Goal: Navigation & Orientation: Find specific page/section

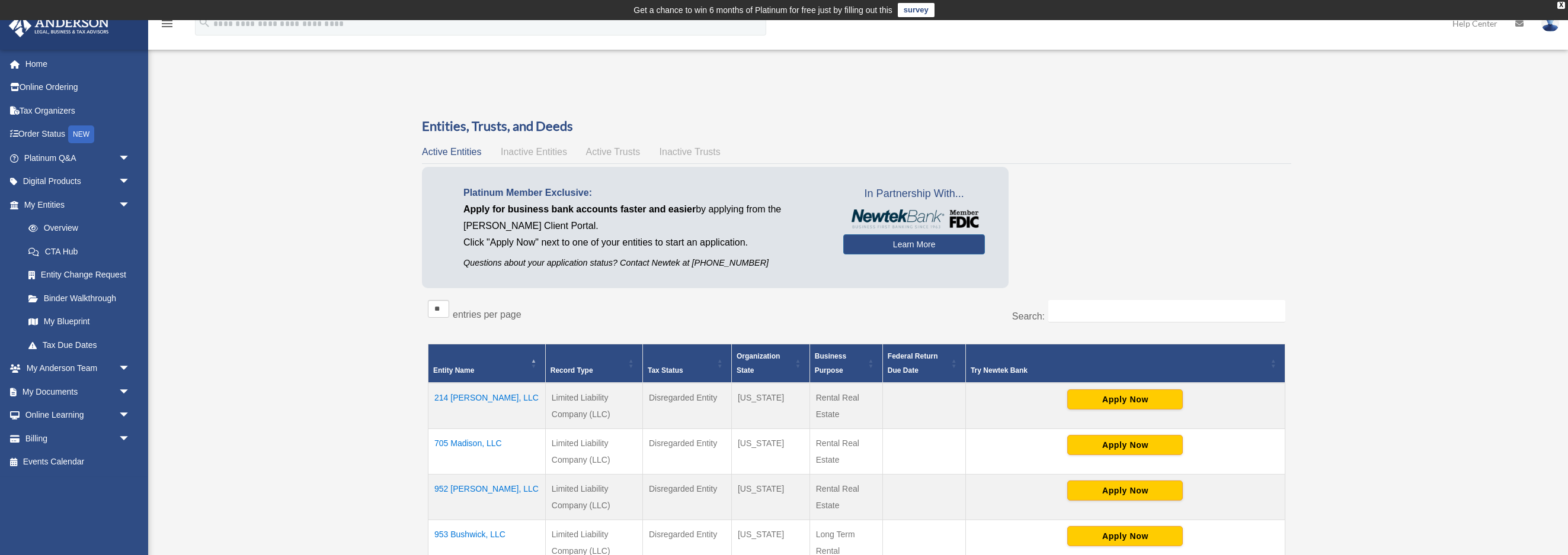
click at [1547, 29] on img at bounding box center [1550, 23] width 18 height 17
click at [163, 29] on icon "menu" at bounding box center [166, 23] width 14 height 14
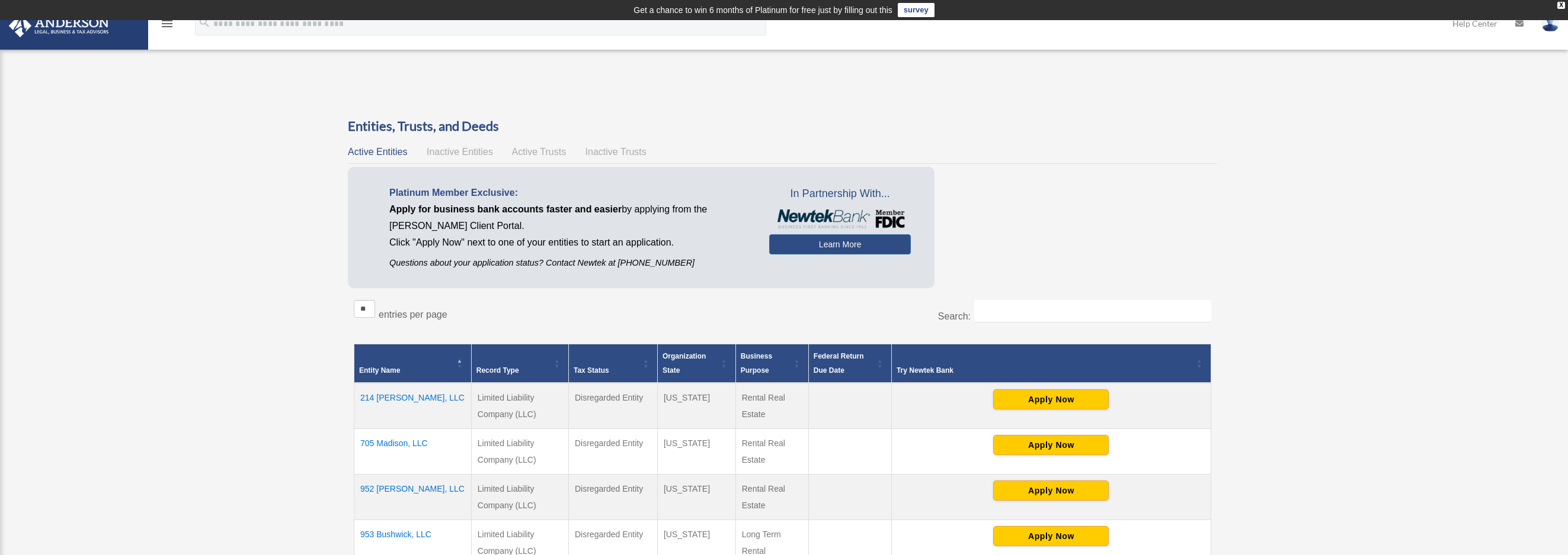
click at [1552, 28] on img at bounding box center [1550, 23] width 18 height 17
click at [1360, 46] on link "My Profile" at bounding box center [1372, 54] width 119 height 24
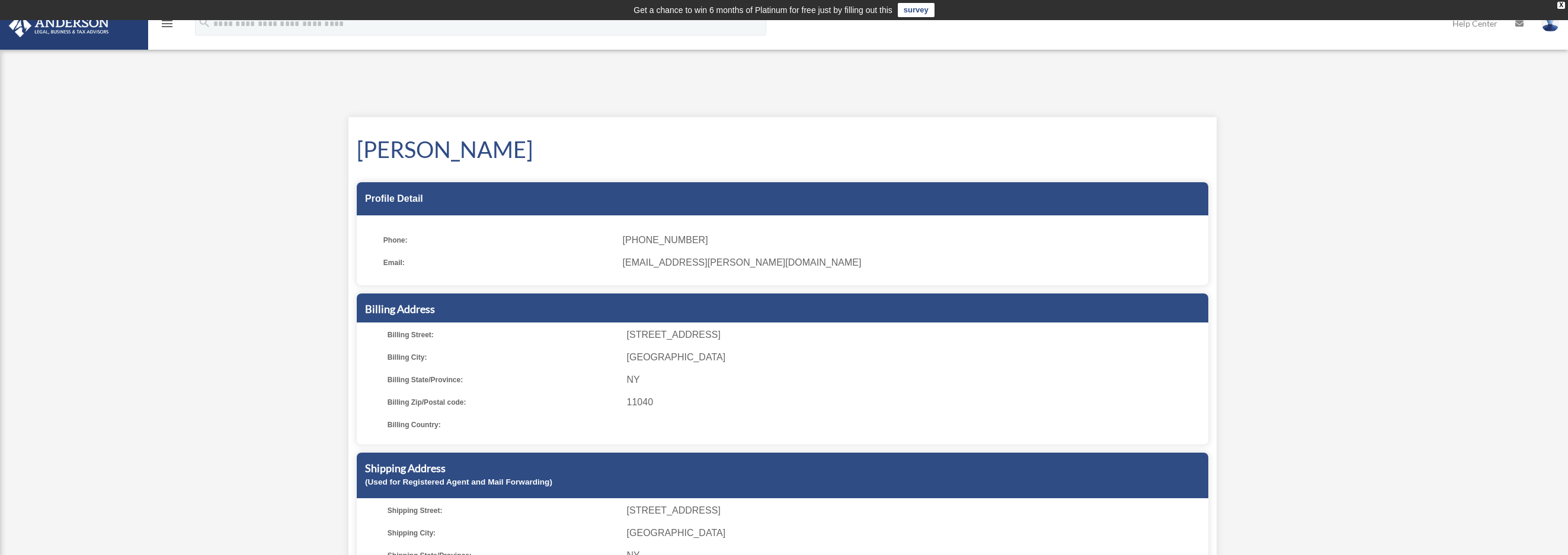
click at [160, 18] on td "Get a chance to win 6 months of Platinum for free just by filling out this surv…" at bounding box center [784, 10] width 1568 height 20
click at [162, 29] on icon "menu" at bounding box center [166, 23] width 14 height 14
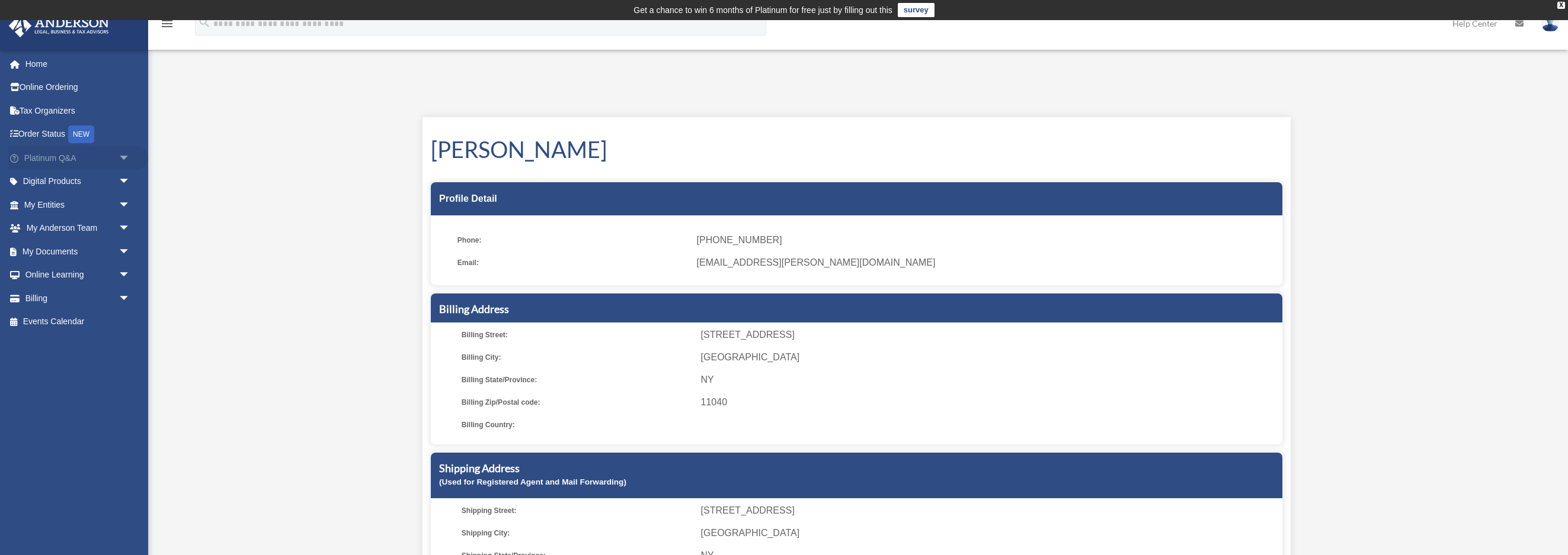
click at [124, 160] on span "arrow_drop_down" at bounding box center [130, 158] width 24 height 24
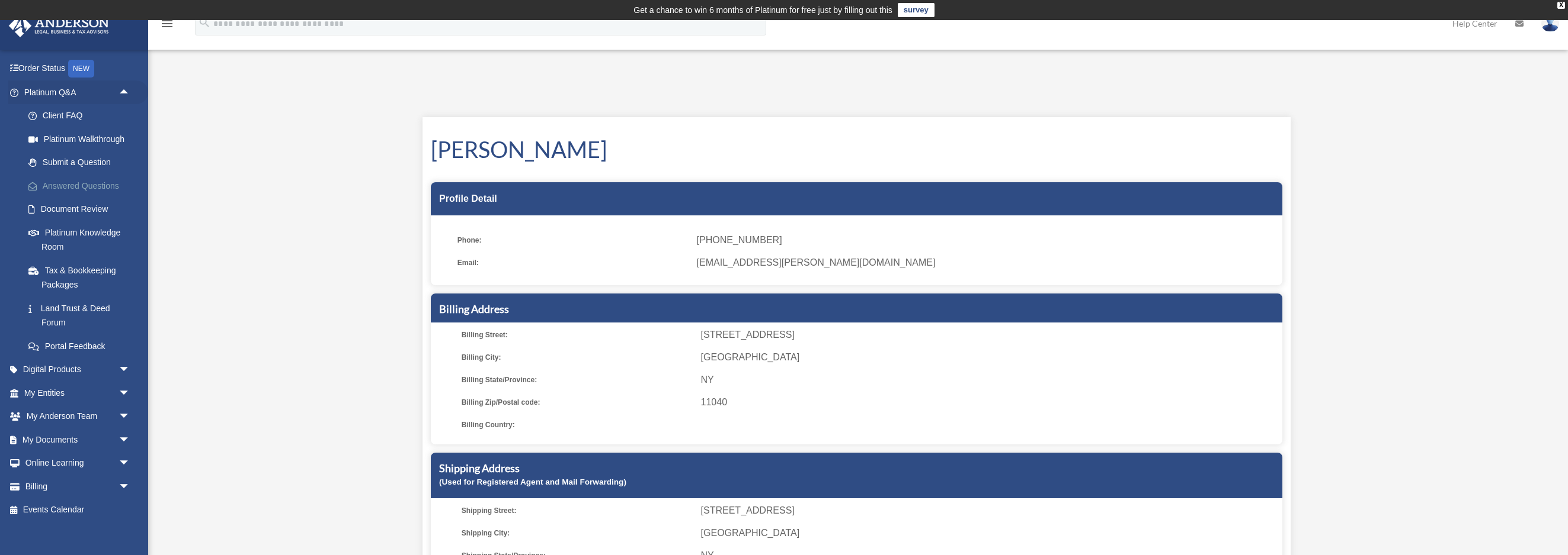
scroll to position [75, 0]
click at [79, 30] on img at bounding box center [59, 26] width 107 height 23
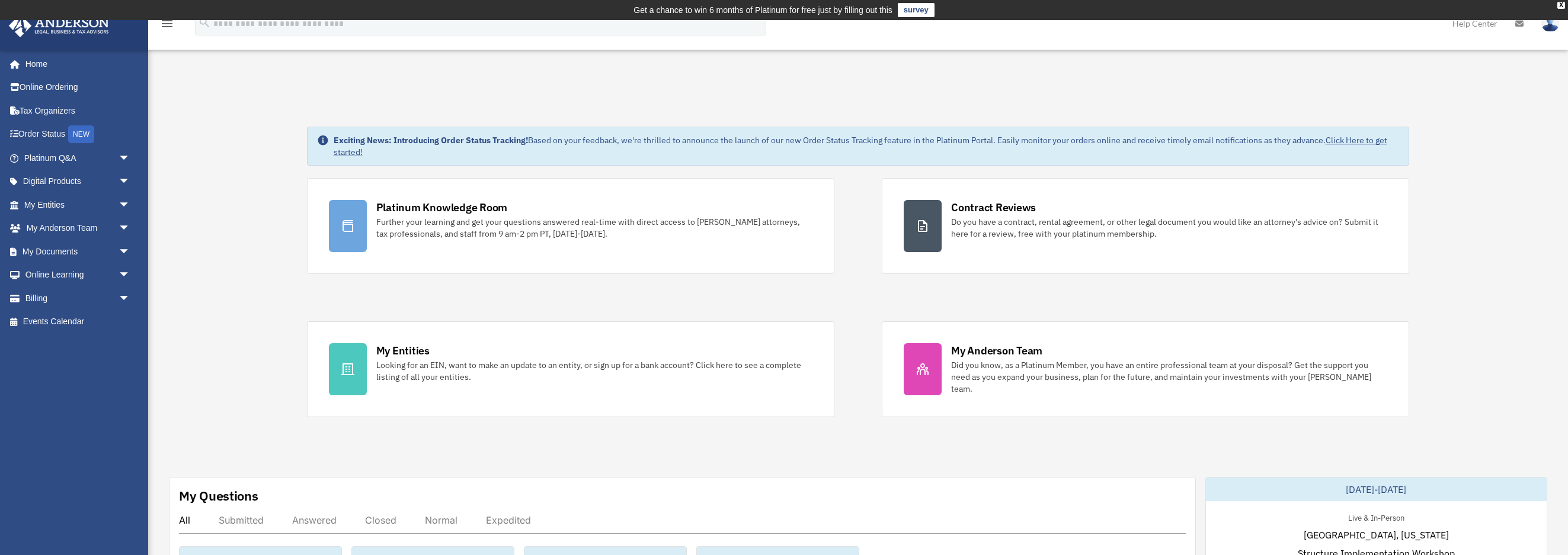
click at [1553, 23] on img at bounding box center [1550, 23] width 18 height 17
click at [168, 25] on icon "menu" at bounding box center [166, 23] width 14 height 14
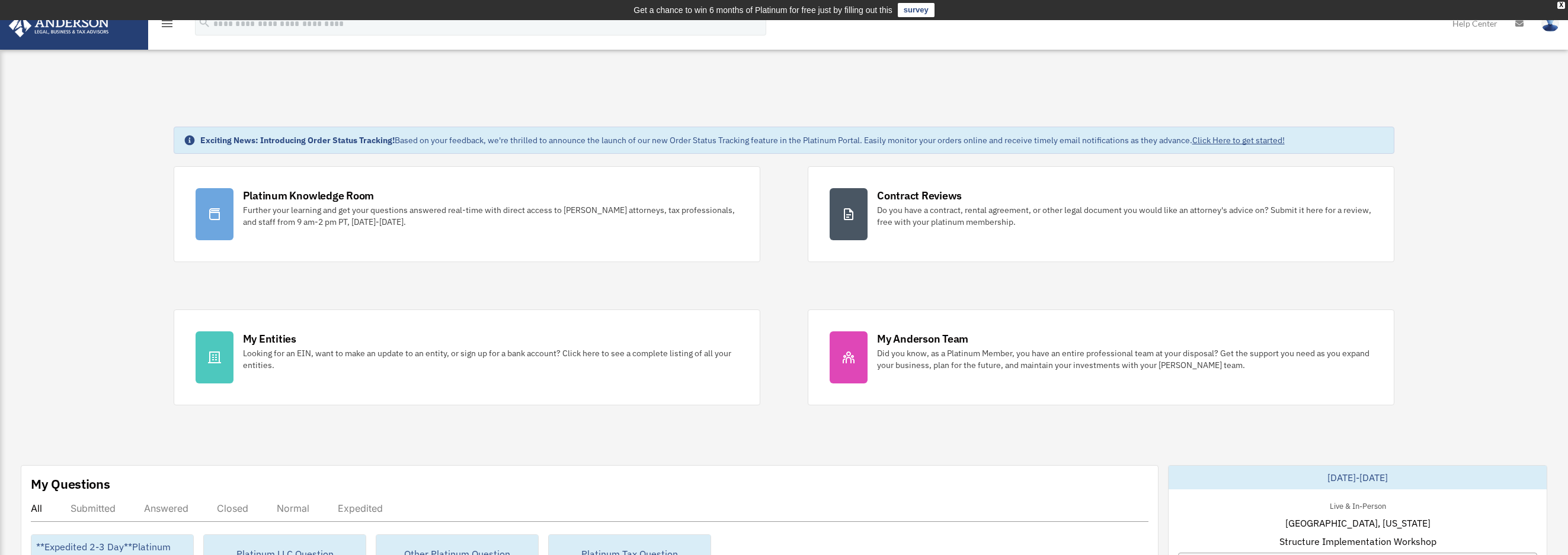
click at [1515, 29] on link at bounding box center [1519, 23] width 26 height 47
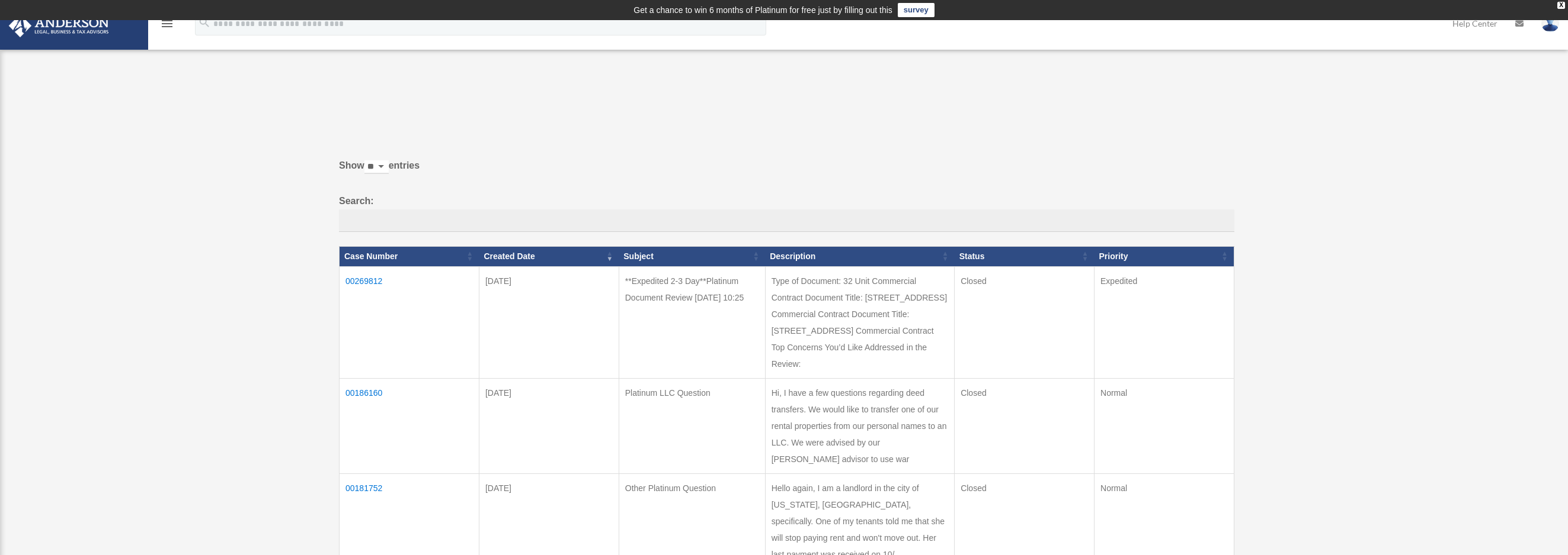
click at [164, 27] on icon "menu" at bounding box center [166, 23] width 14 height 14
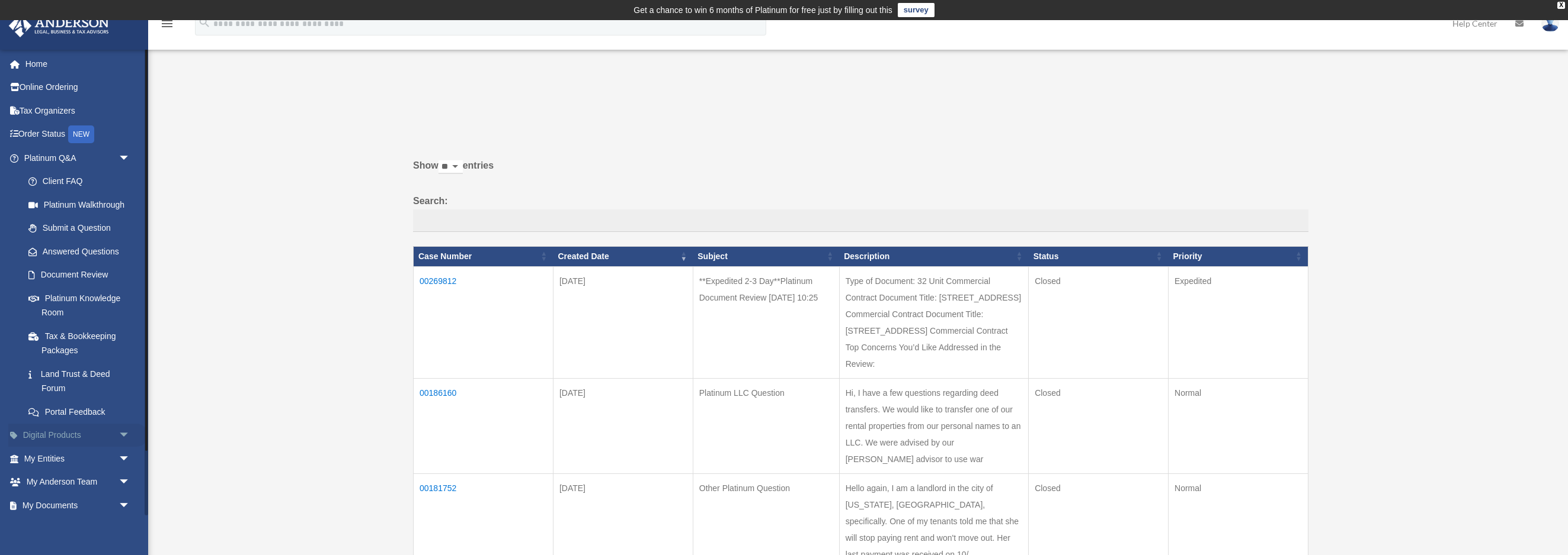
click at [124, 433] on span "arrow_drop_down" at bounding box center [130, 436] width 24 height 24
click at [124, 433] on span "arrow_drop_up" at bounding box center [130, 436] width 24 height 24
click at [168, 26] on icon "menu" at bounding box center [166, 23] width 14 height 14
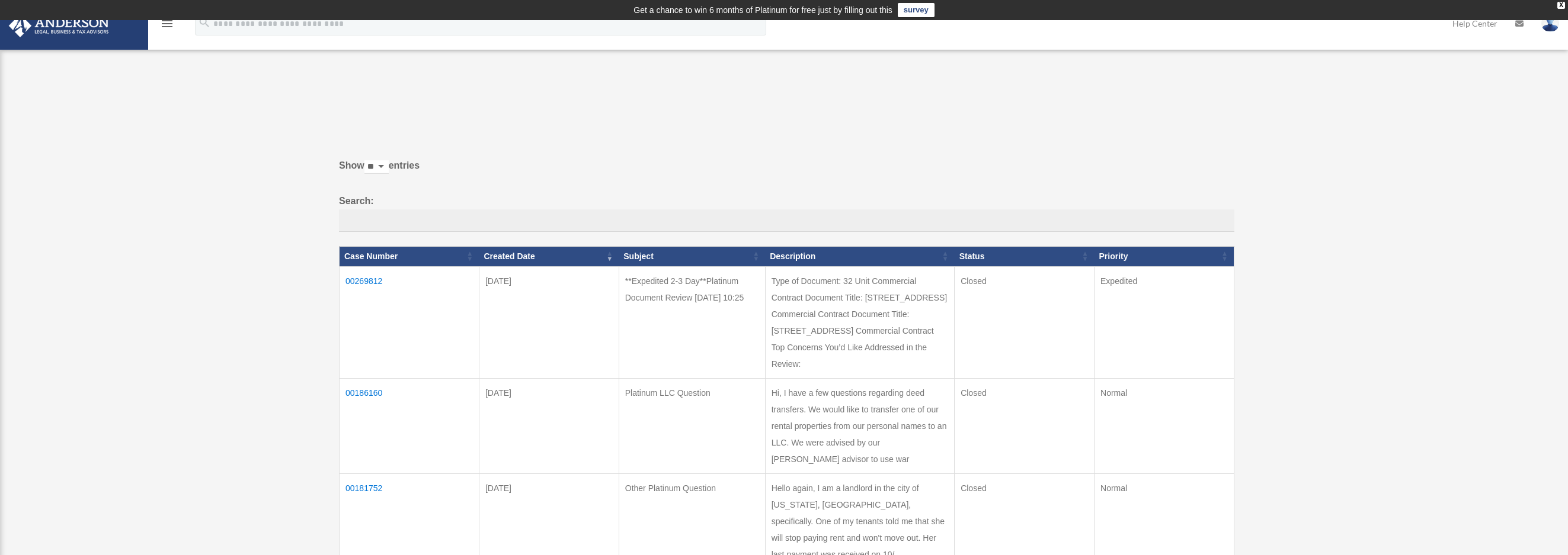
click at [166, 28] on icon "menu" at bounding box center [166, 23] width 14 height 14
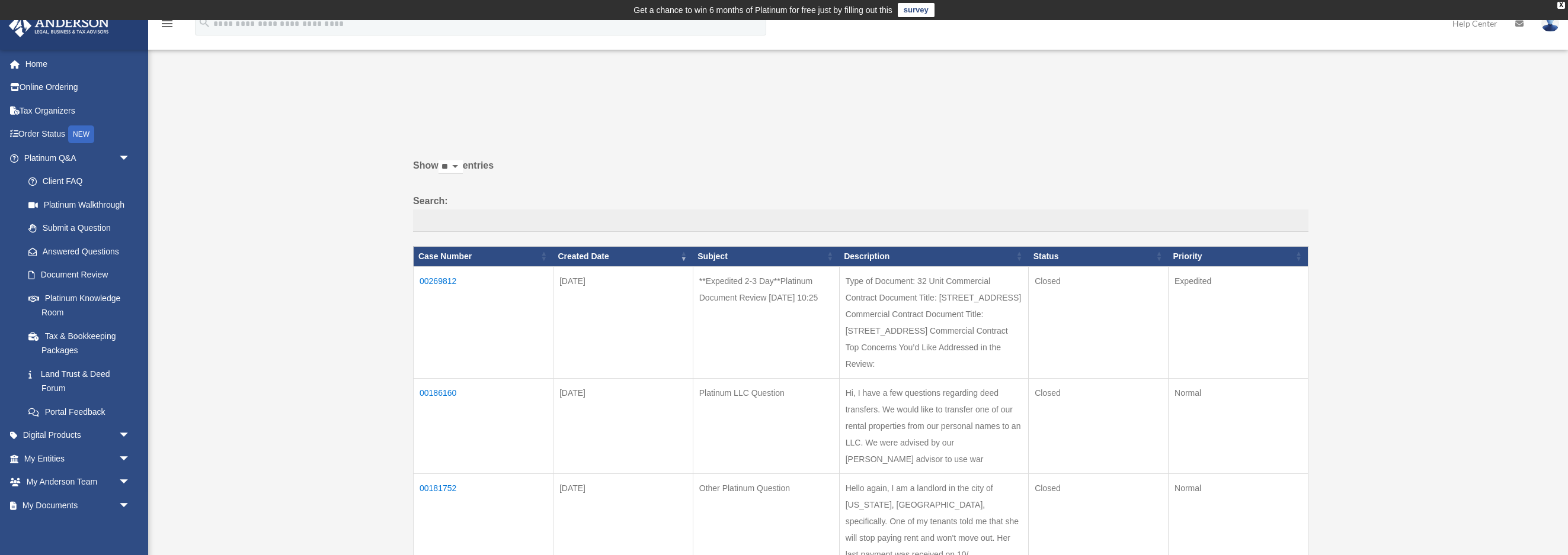
click at [43, 41] on link at bounding box center [73, 24] width 148 height 50
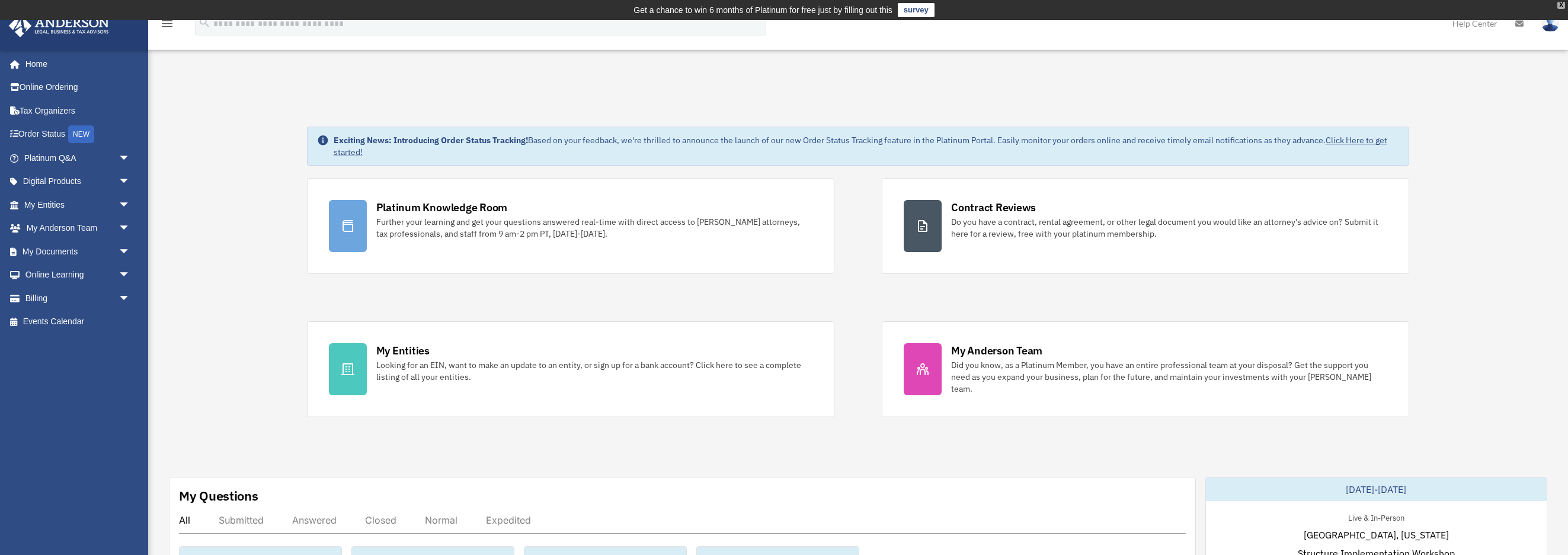
click at [125, 296] on span "arrow_drop_down" at bounding box center [130, 298] width 24 height 24
click at [126, 233] on span "arrow_drop_down" at bounding box center [130, 228] width 24 height 24
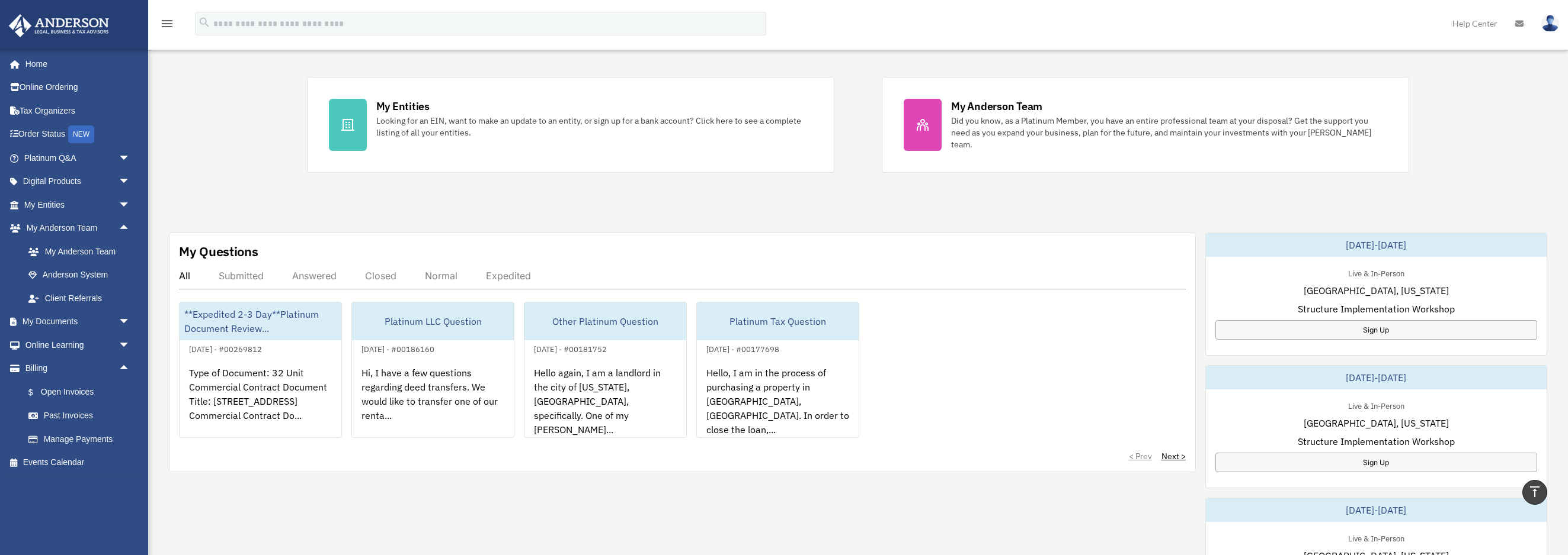
scroll to position [219, 0]
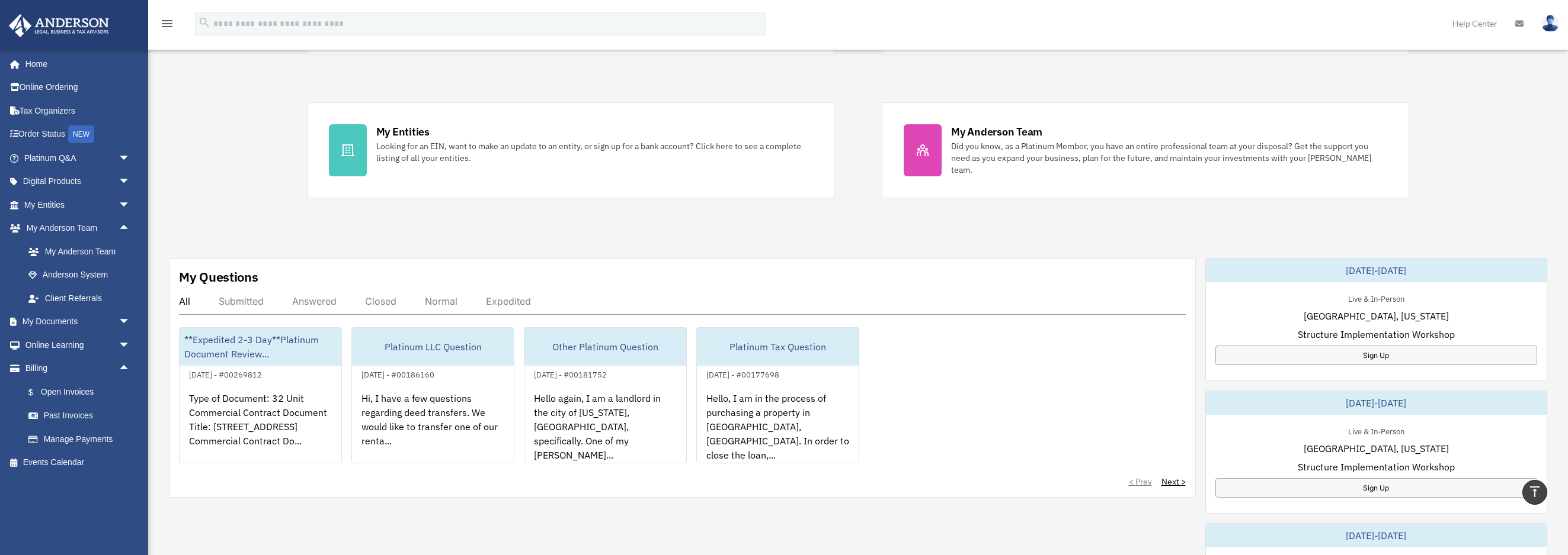
click at [1523, 21] on icon at bounding box center [1519, 24] width 8 height 8
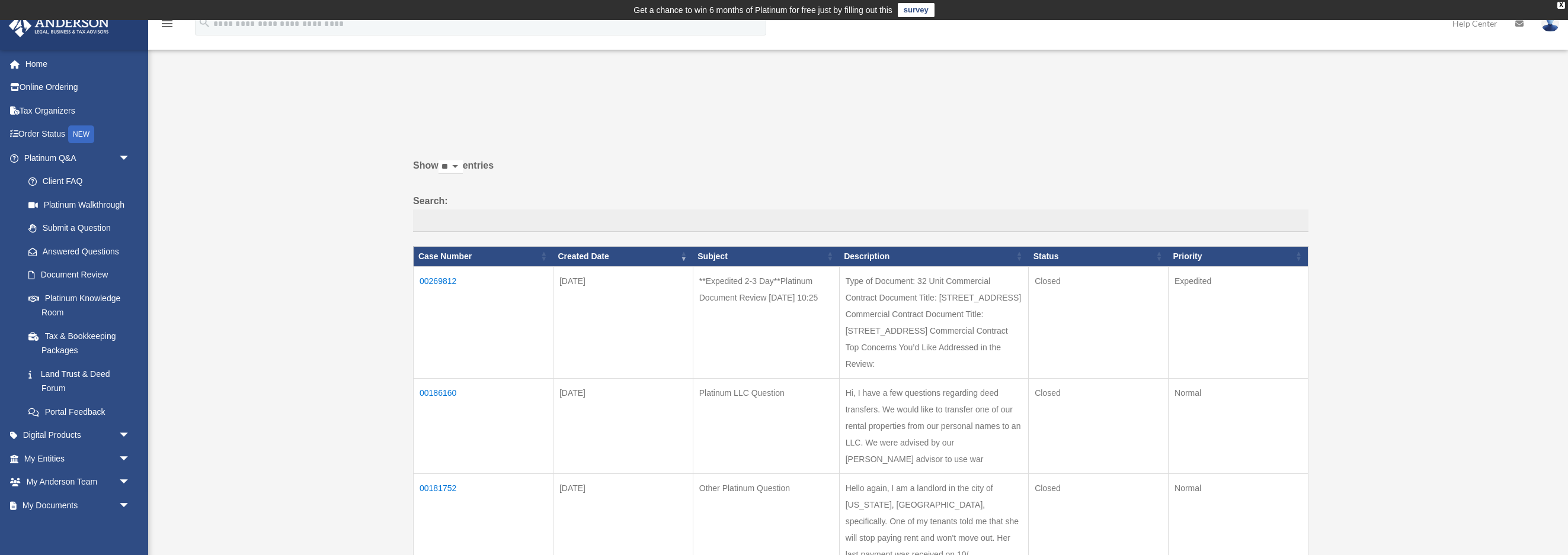
click at [1478, 23] on link "Help Center" at bounding box center [1475, 23] width 63 height 47
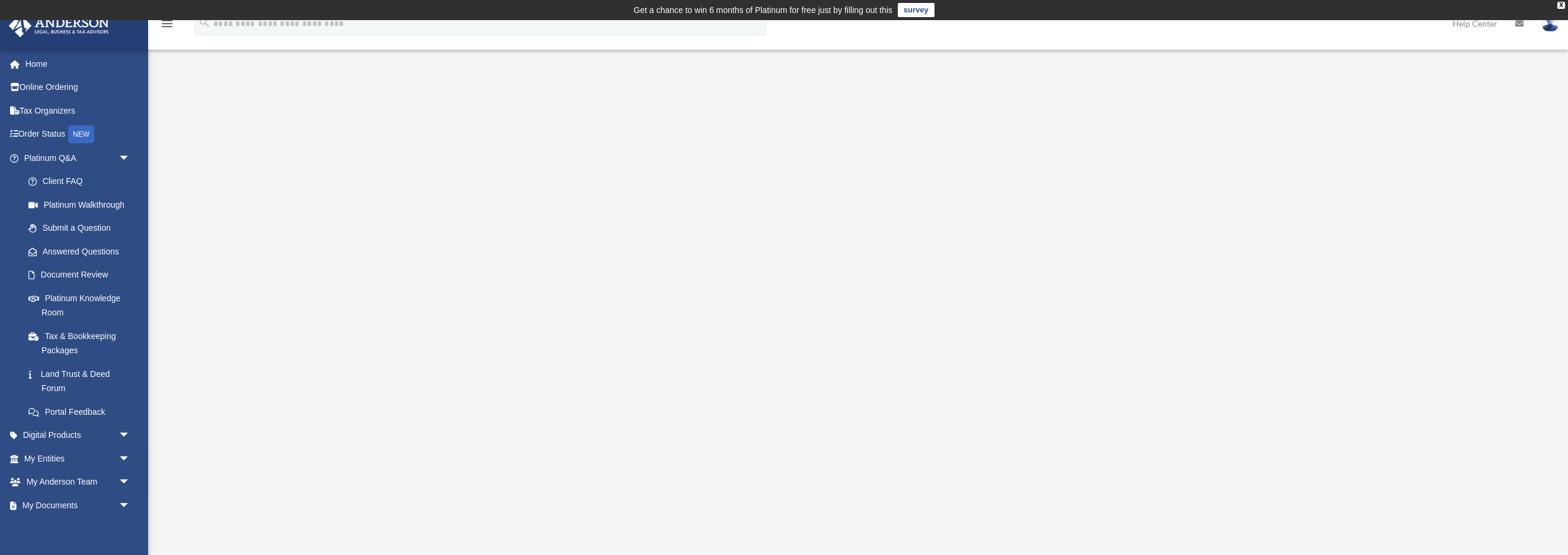
click at [170, 16] on td "Get a chance to win 6 months of Platinum for free just by filling out this surv…" at bounding box center [784, 10] width 1568 height 20
click at [170, 24] on icon "menu" at bounding box center [166, 23] width 14 height 14
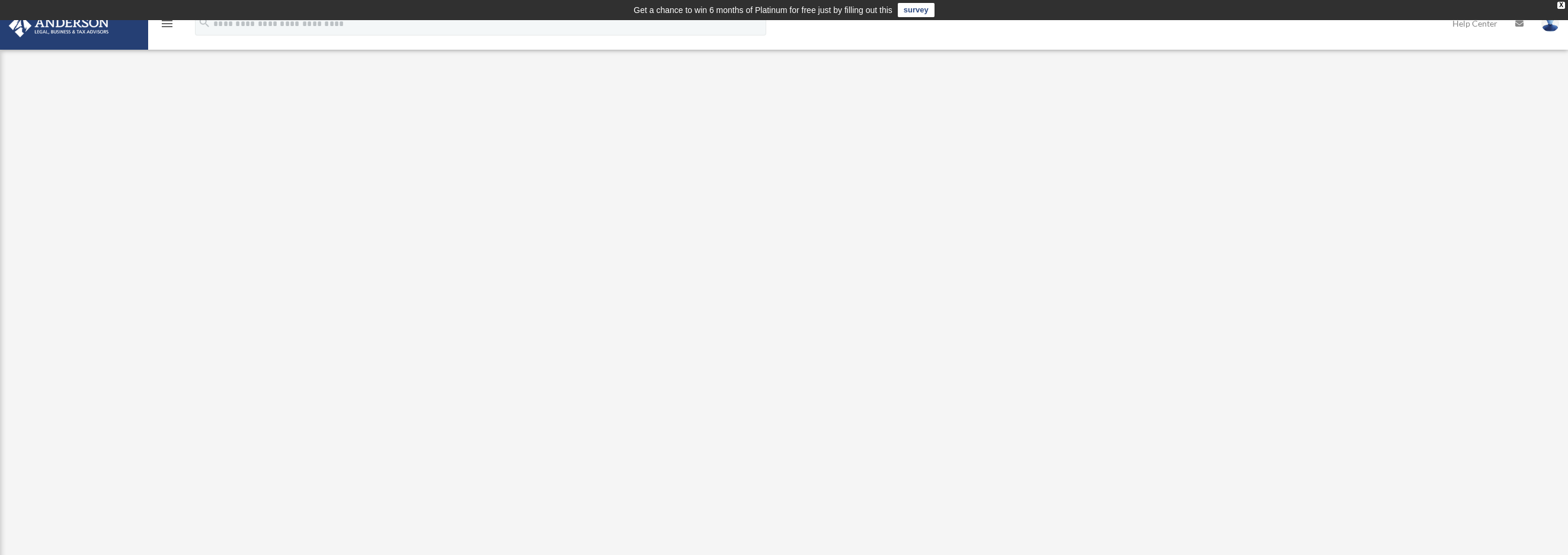
click at [170, 24] on icon "menu" at bounding box center [166, 23] width 14 height 14
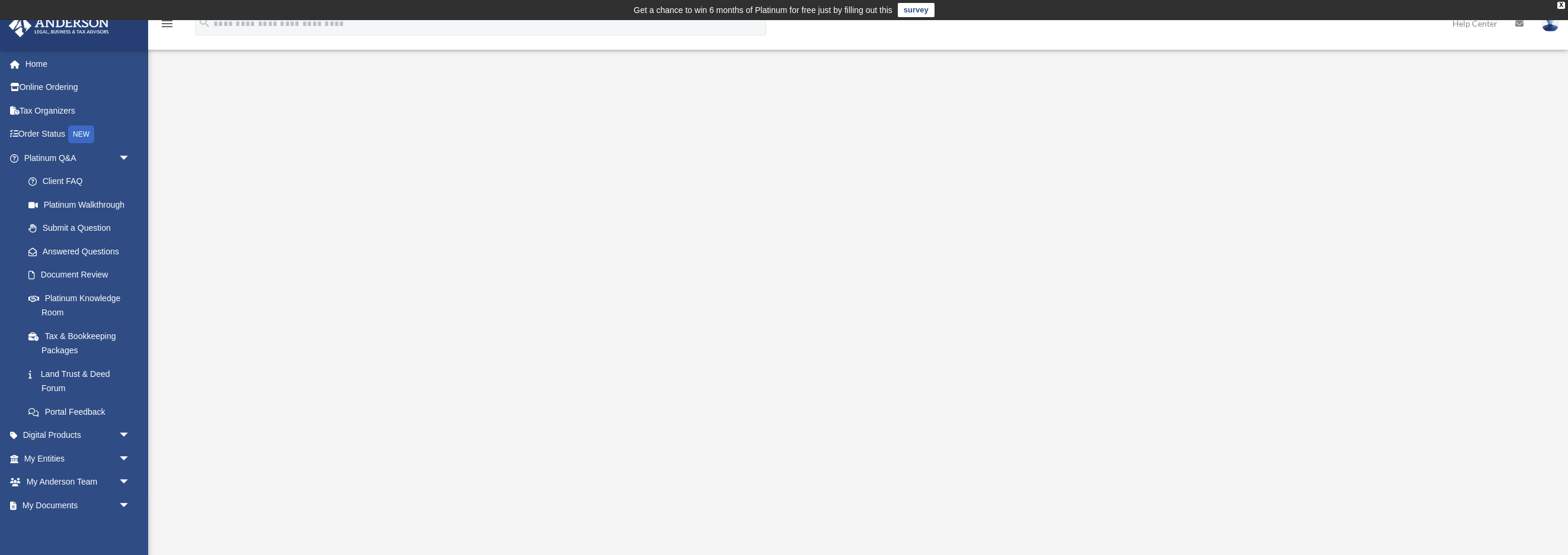
click at [213, 250] on div "Platinum Walkthrough hui.s.zheng@gmail.com Sign Out hui.s.zheng@gmail.com Home …" at bounding box center [784, 311] width 1568 height 457
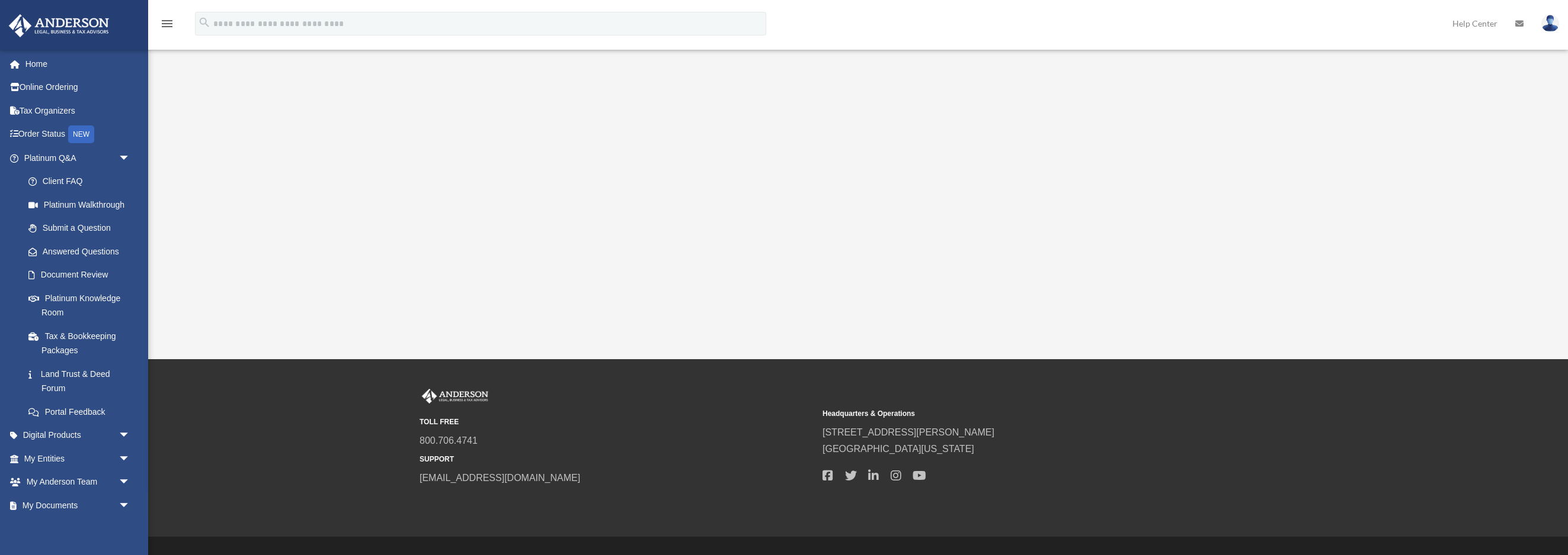
scroll to position [268, 0]
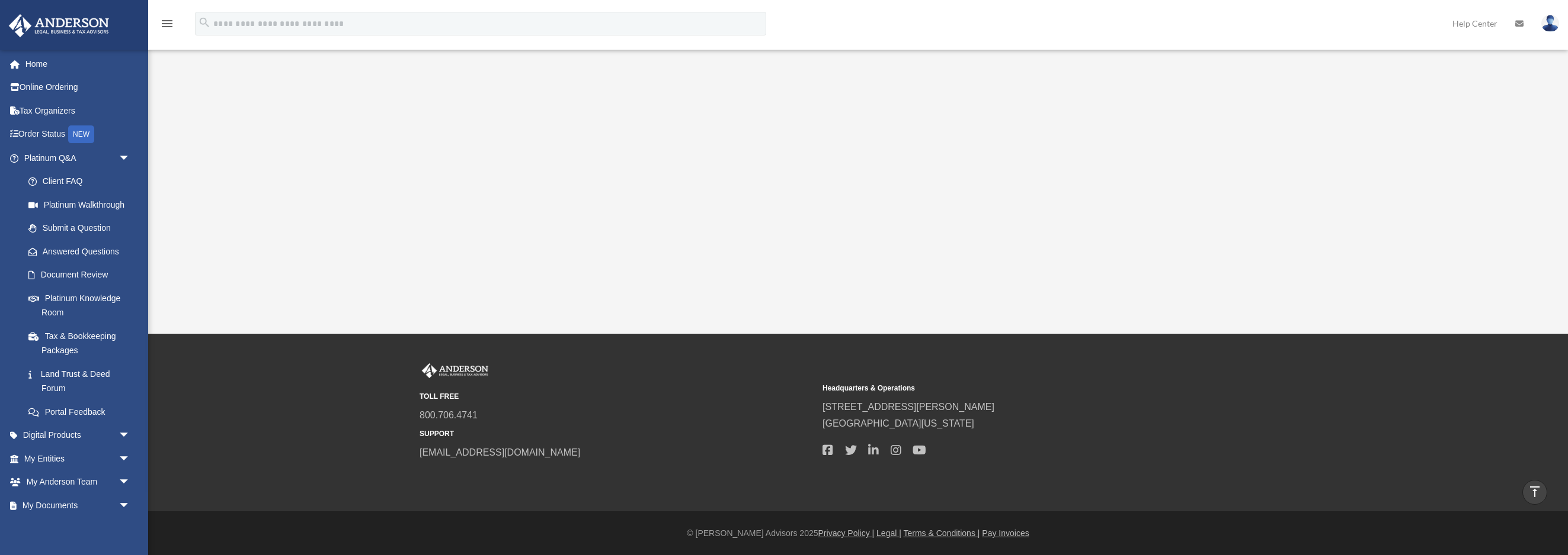
click at [1551, 26] on img at bounding box center [1550, 23] width 18 height 17
click at [1382, 77] on link "Reset Password" at bounding box center [1372, 78] width 119 height 24
click at [1547, 25] on img at bounding box center [1550, 23] width 18 height 17
click at [1365, 52] on link "My Profile" at bounding box center [1372, 54] width 119 height 24
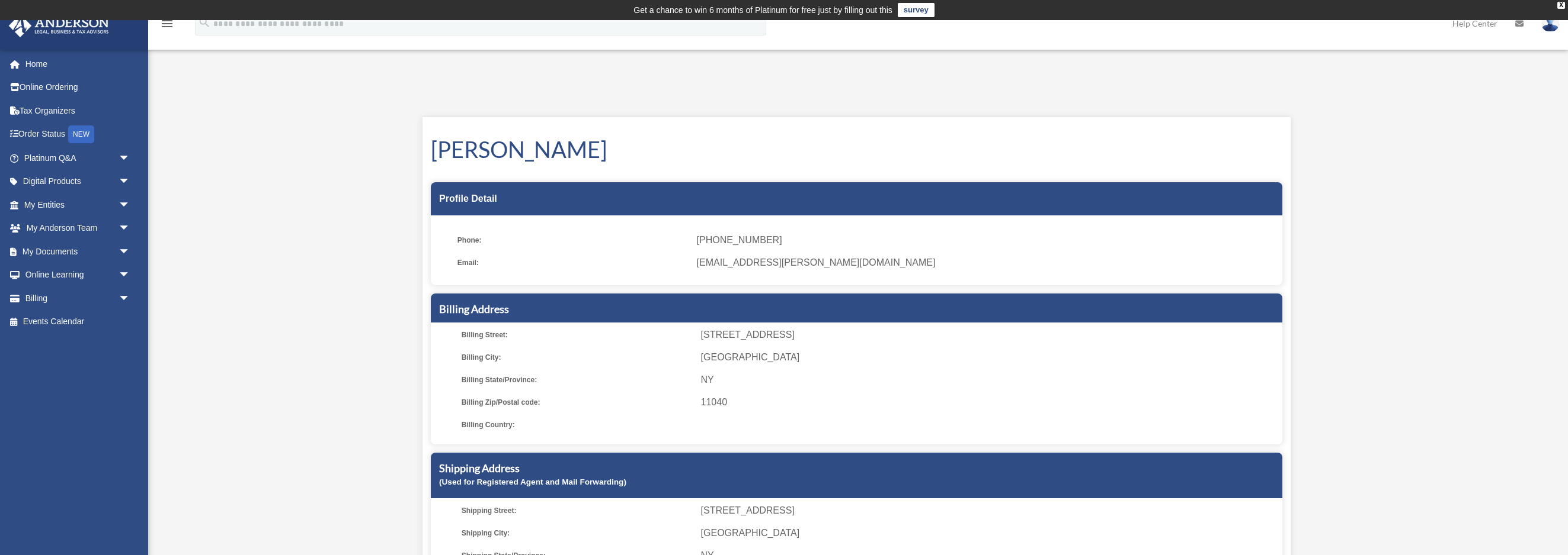
click at [664, 372] on span "Billing State/Province:" at bounding box center [577, 380] width 231 height 16
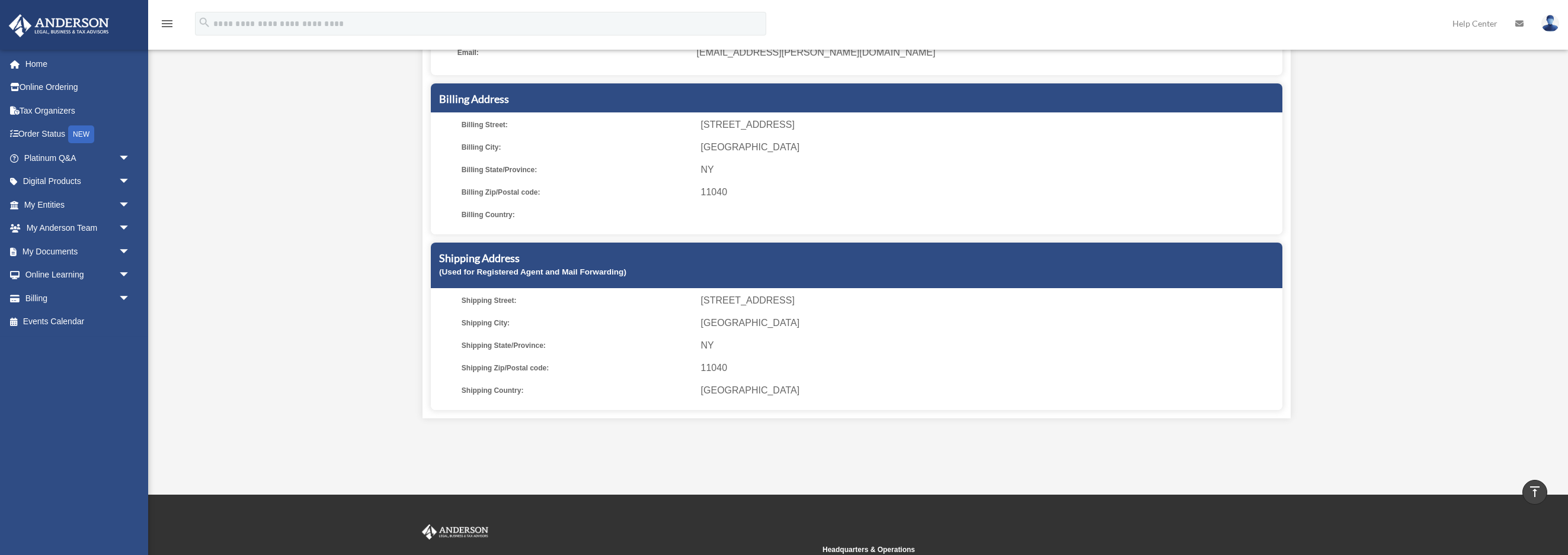
scroll to position [206, 0]
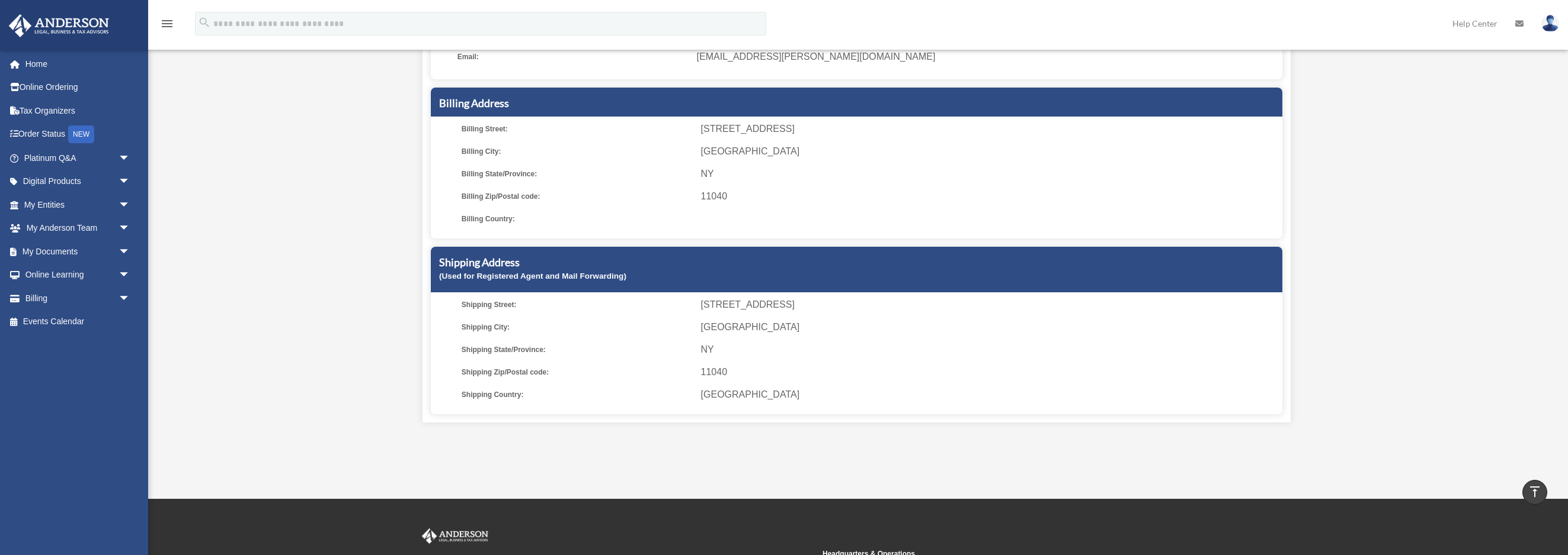
click at [161, 18] on icon "menu" at bounding box center [166, 23] width 14 height 14
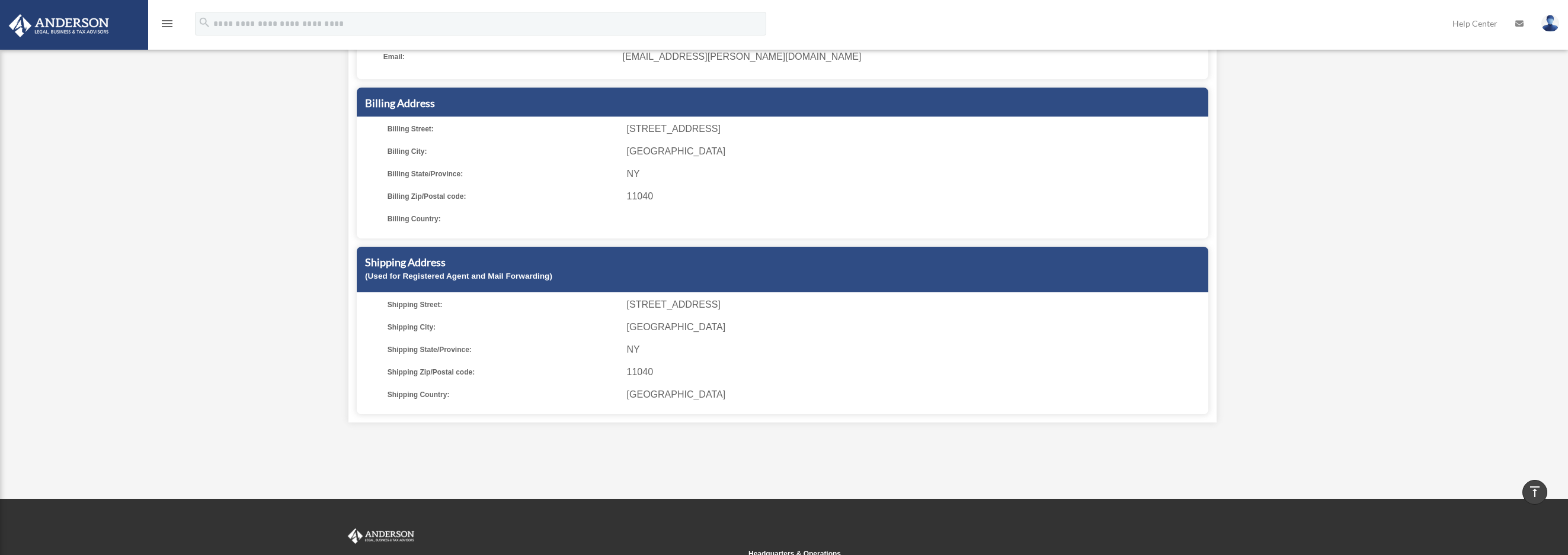
click at [161, 20] on icon "menu" at bounding box center [166, 23] width 14 height 14
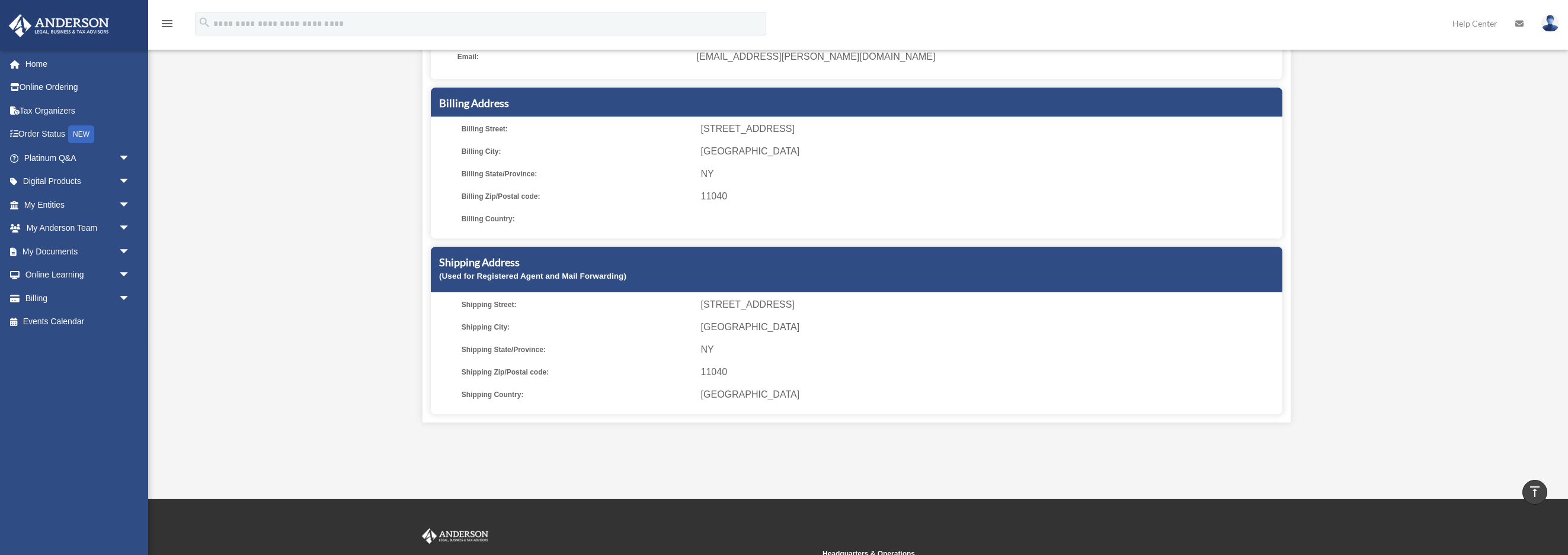
click at [161, 20] on icon "menu" at bounding box center [166, 23] width 14 height 14
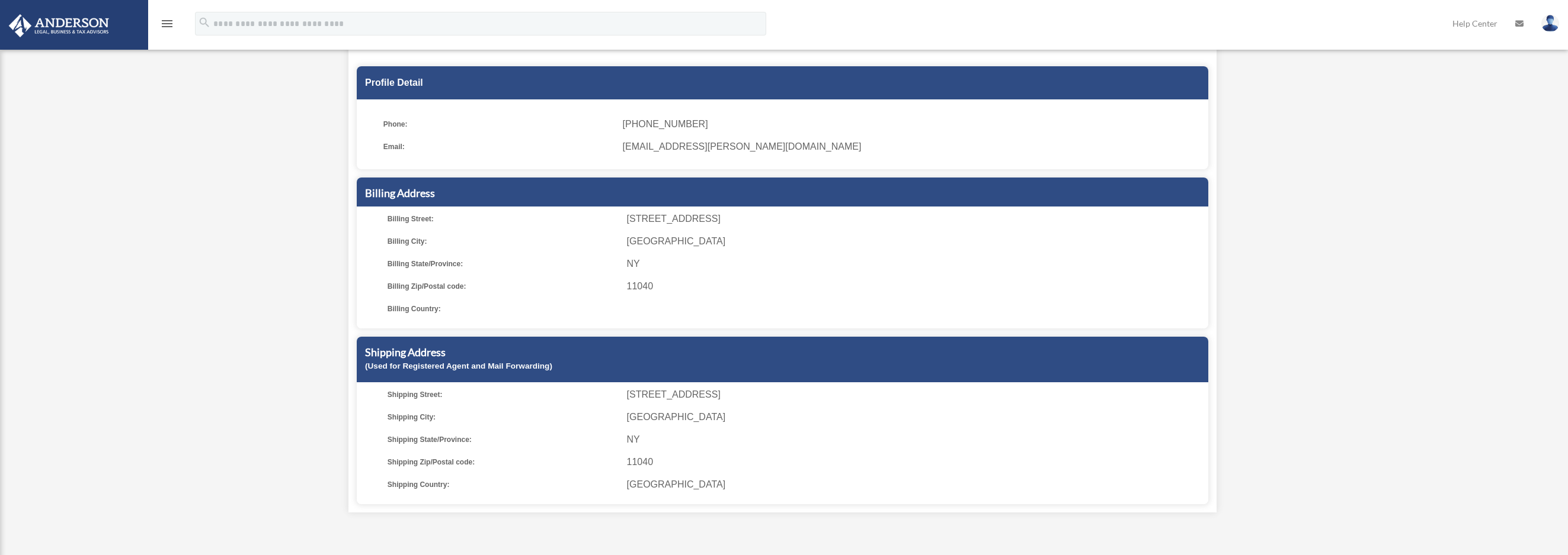
scroll to position [142, 0]
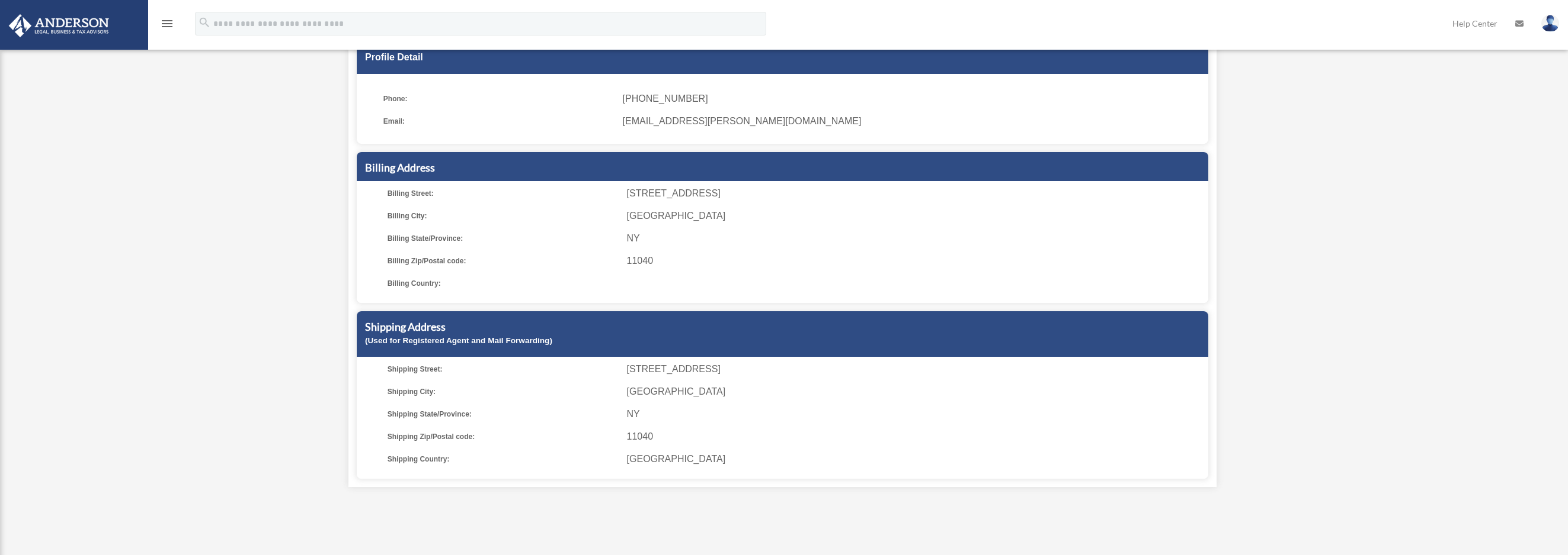
click at [171, 14] on div "menu" at bounding box center [167, 24] width 38 height 30
click at [170, 22] on icon "menu" at bounding box center [166, 23] width 14 height 14
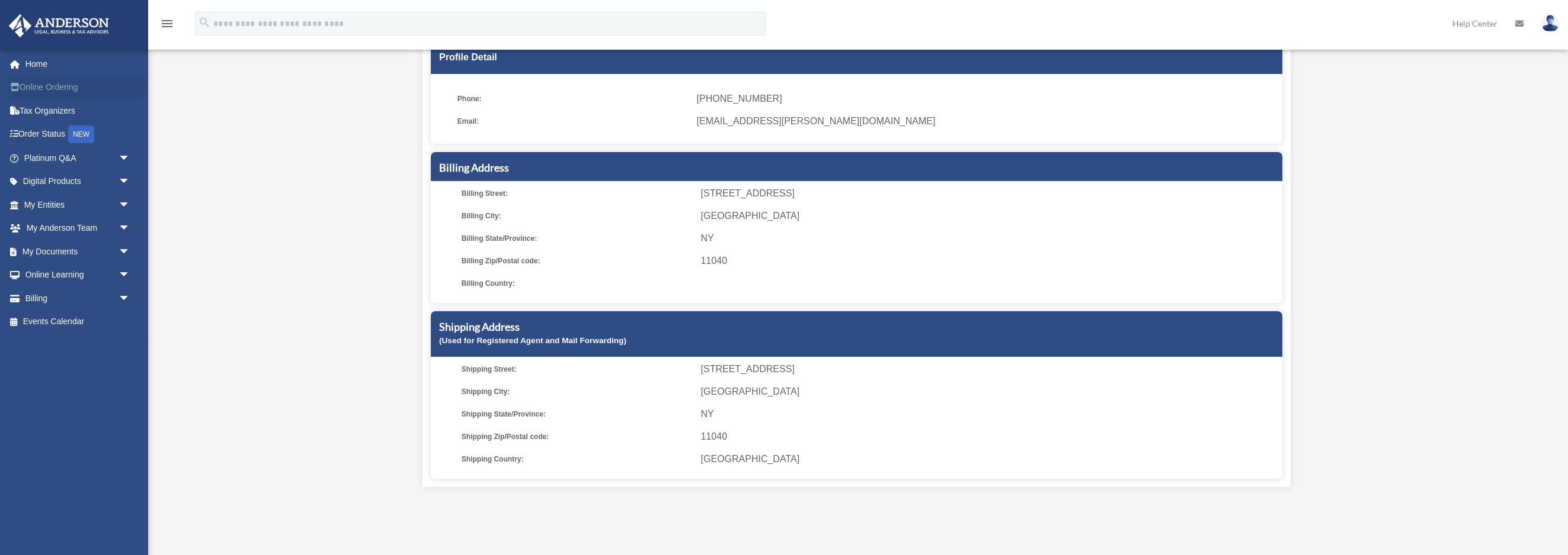
click at [52, 83] on link "Online Ordering" at bounding box center [78, 87] width 140 height 24
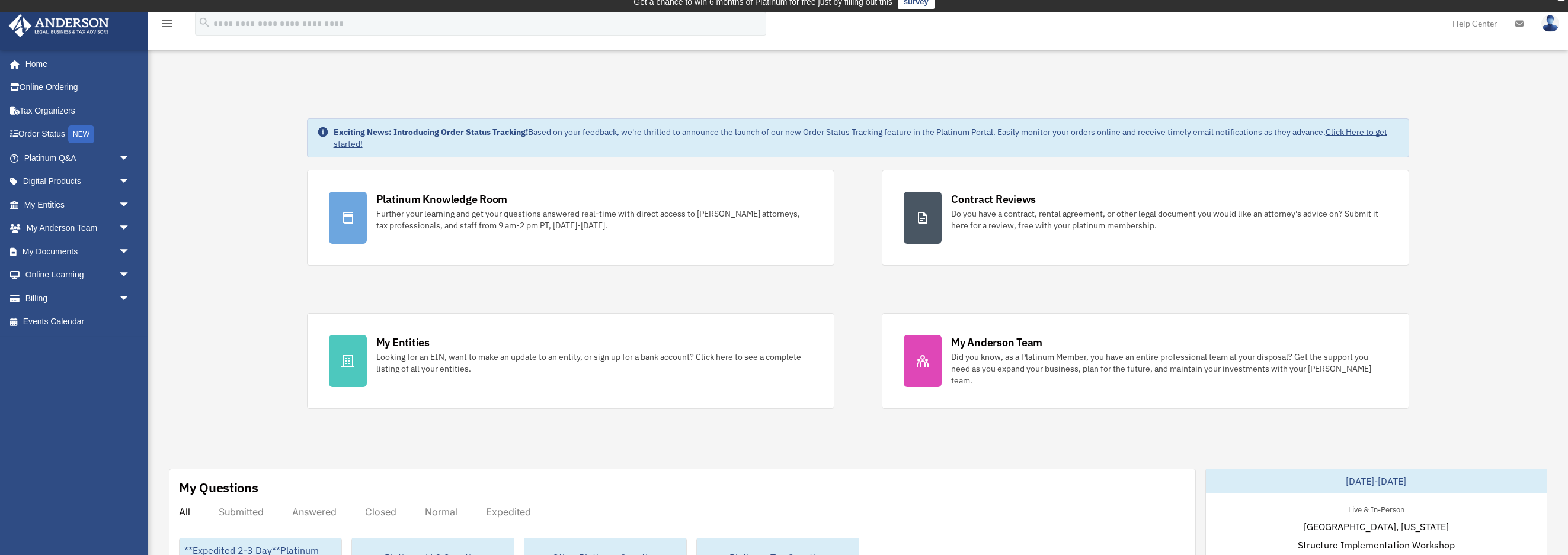
scroll to position [18, 0]
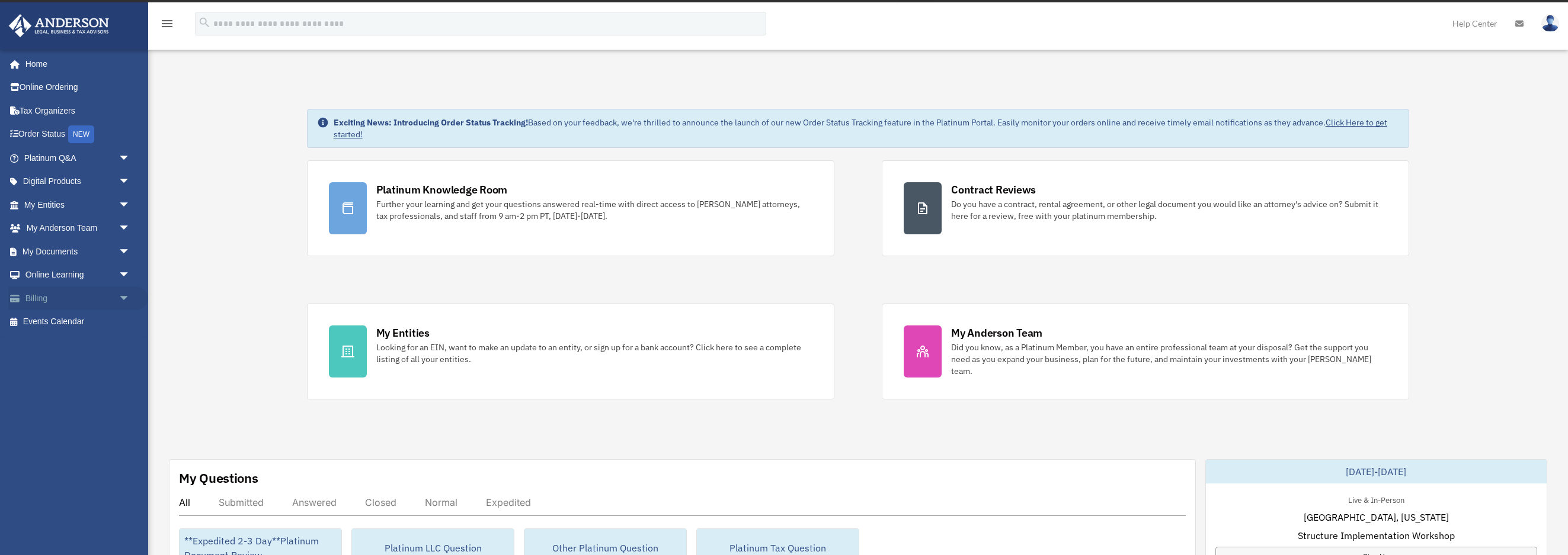
click at [127, 302] on span "arrow_drop_down" at bounding box center [130, 298] width 24 height 24
click at [124, 275] on span "arrow_drop_down" at bounding box center [130, 275] width 24 height 24
click at [122, 253] on span "arrow_drop_down" at bounding box center [130, 251] width 24 height 24
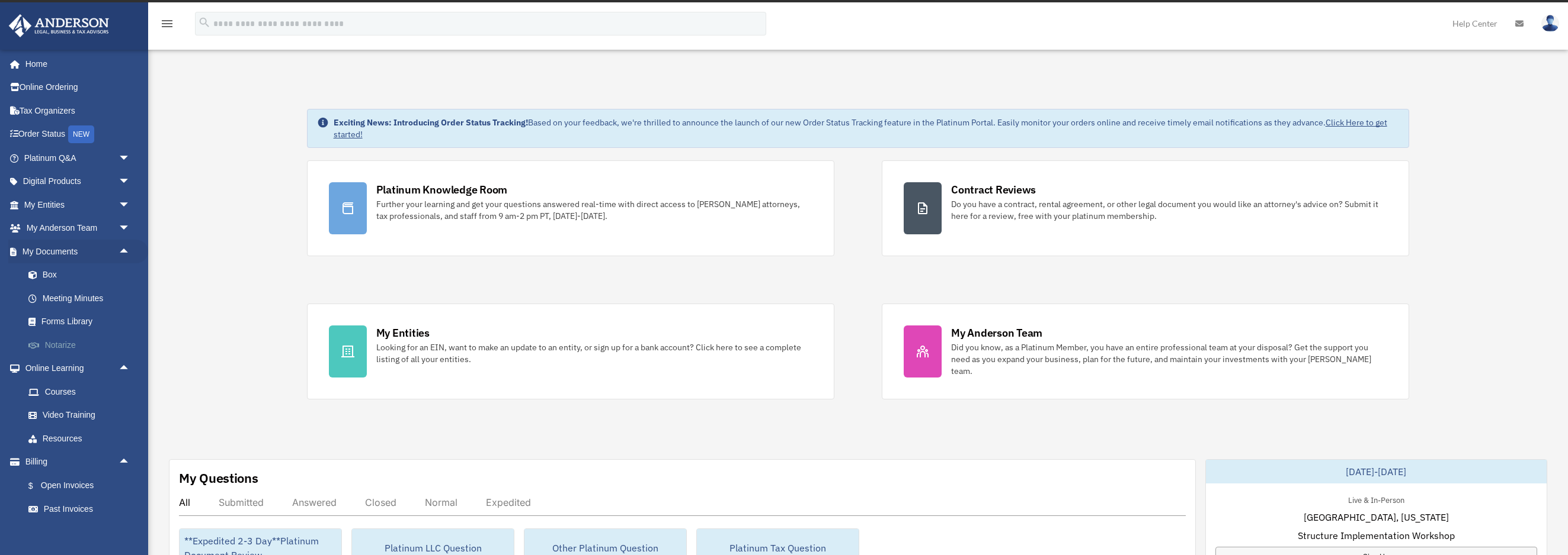
click at [68, 343] on link "Notarize" at bounding box center [82, 345] width 132 height 24
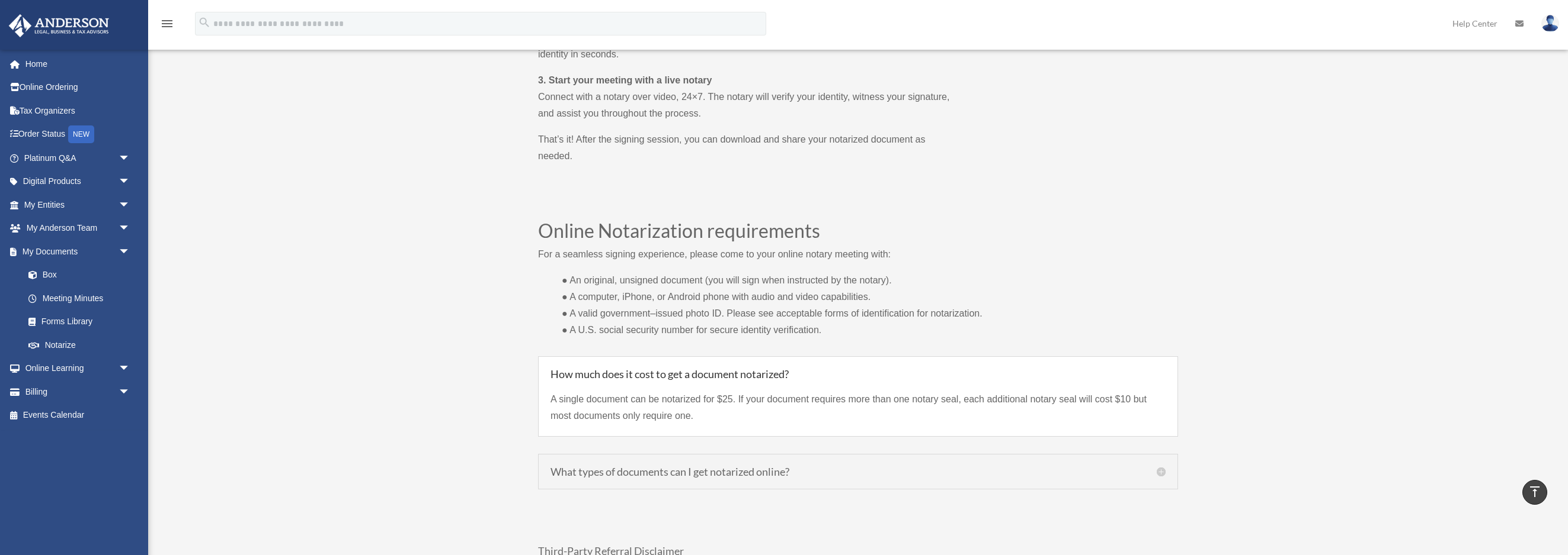
scroll to position [794, 0]
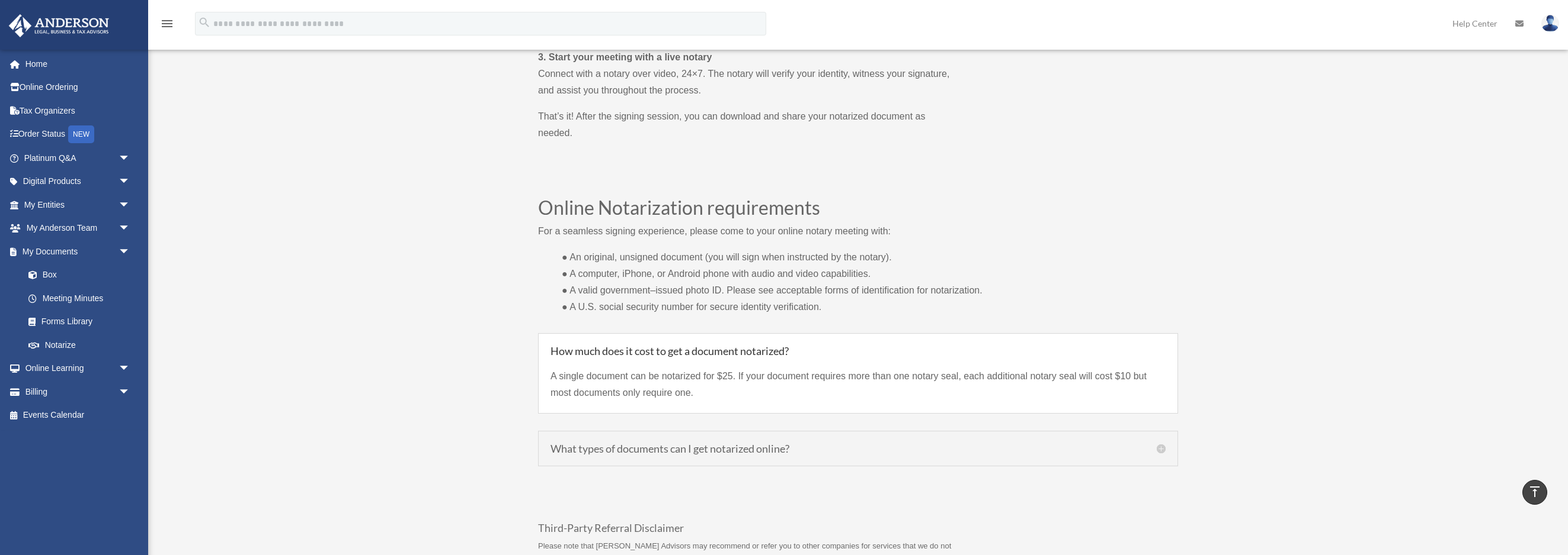
click at [171, 26] on icon "menu" at bounding box center [166, 23] width 14 height 14
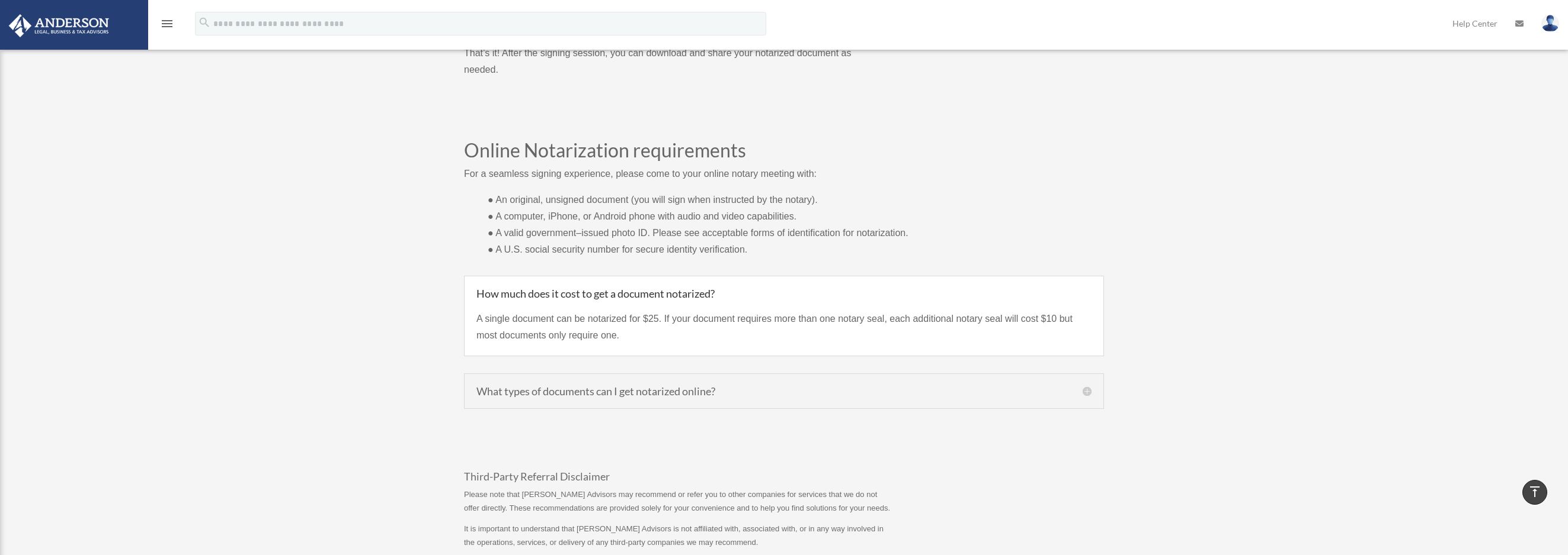
scroll to position [867, 0]
